Goal: Entertainment & Leisure: Consume media (video, audio)

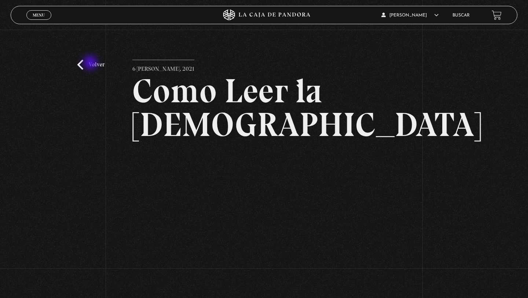
click at [91, 63] on link "Volver" at bounding box center [90, 65] width 27 height 10
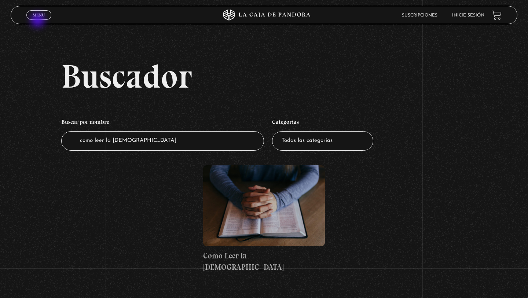
click at [39, 21] on div "Menu Cerrar" at bounding box center [105, 15] width 159 height 18
click at [41, 19] on link "Menu Cerrar" at bounding box center [38, 15] width 25 height 10
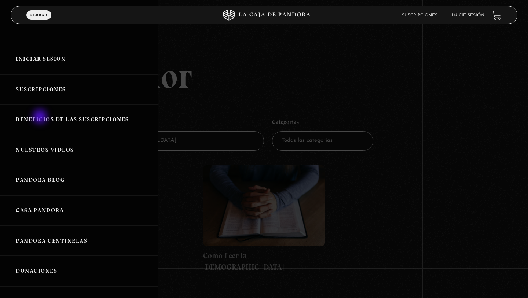
click at [46, 100] on link "Suscripciones" at bounding box center [79, 90] width 159 height 30
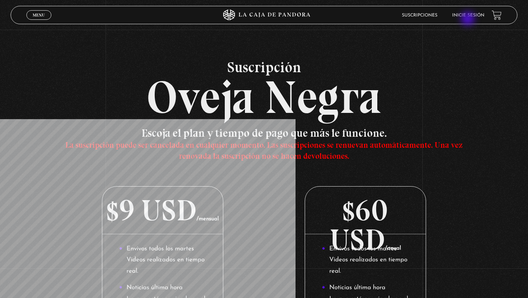
click at [469, 19] on li "Inicie sesión" at bounding box center [469, 15] width 32 height 11
click at [473, 22] on header "Menu Cerrar Suscripciones Inicie sesión" at bounding box center [264, 15] width 507 height 18
click at [471, 18] on link "Inicie sesión" at bounding box center [469, 15] width 32 height 4
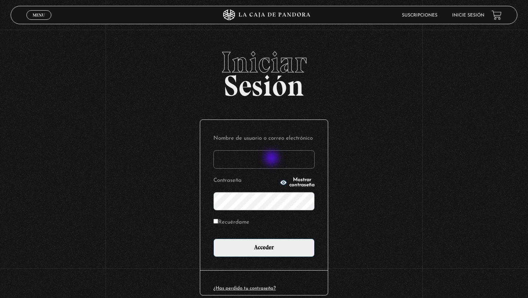
click at [273, 159] on input "Nombre de usuario o correo electrónico" at bounding box center [264, 159] width 101 height 18
type input "elenamenjivar89@gmail.com"
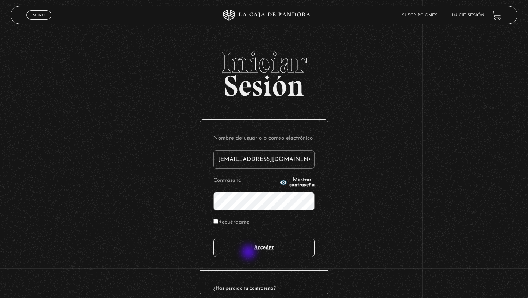
click at [250, 253] on input "Acceder" at bounding box center [264, 248] width 101 height 18
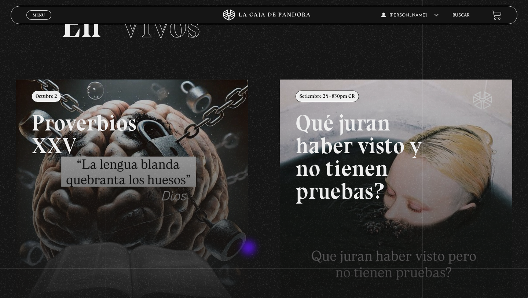
scroll to position [41, 0]
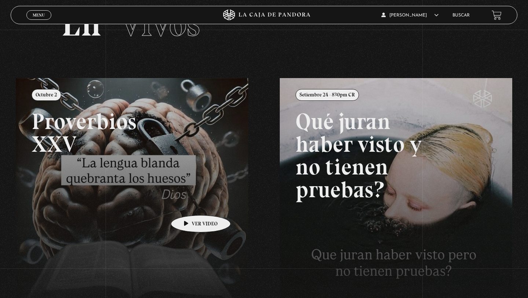
click at [189, 204] on link at bounding box center [280, 227] width 528 height 298
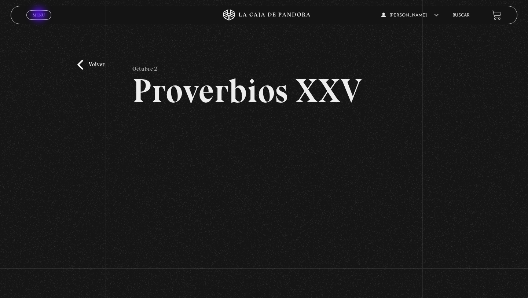
click at [40, 15] on span "Menu" at bounding box center [39, 15] width 12 height 4
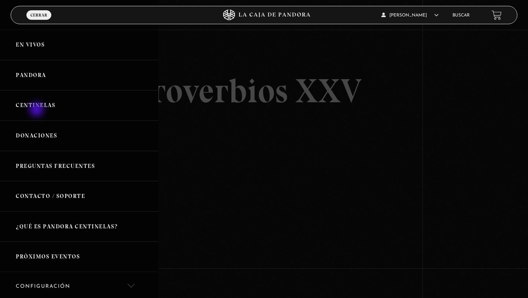
click at [37, 110] on link "Centinelas" at bounding box center [79, 105] width 159 height 30
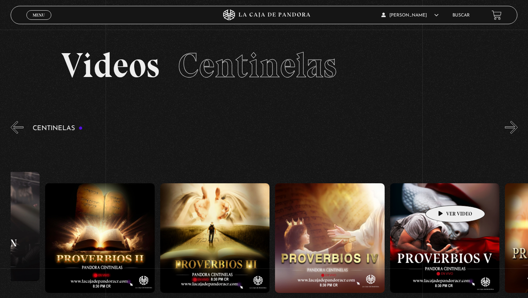
scroll to position [0, 430]
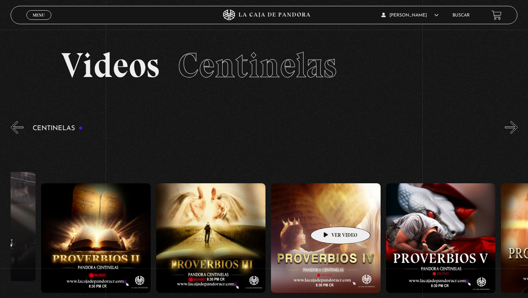
click at [329, 216] on figure at bounding box center [326, 239] width 110 height 110
click at [326, 233] on figure at bounding box center [326, 239] width 110 height 110
